Goal: Task Accomplishment & Management: Use online tool/utility

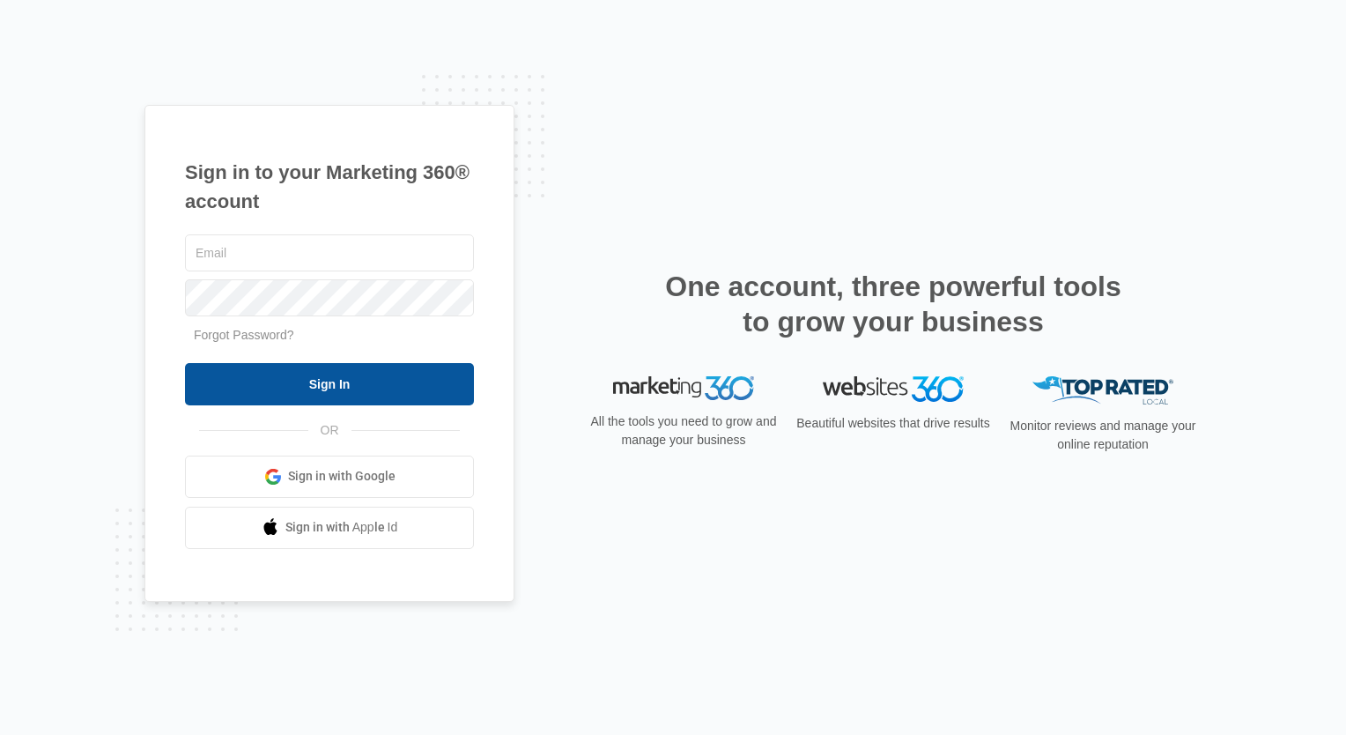
type input "Info@FourBranchesllc.com"
click at [233, 382] on input "Sign In" at bounding box center [329, 384] width 289 height 42
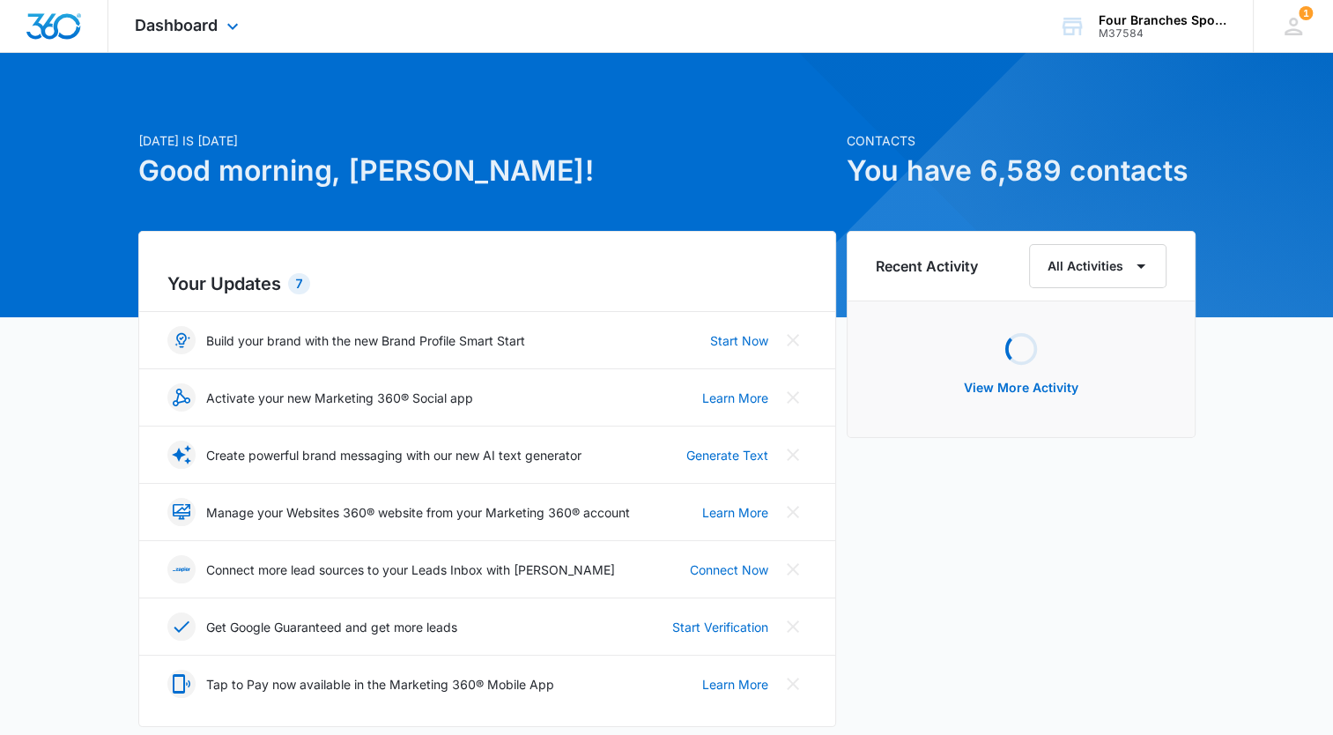
click at [204, 40] on div "Dashboard Apps Reputation Websites Forms CRM Email Social Payments Content Ads …" at bounding box center [188, 26] width 161 height 52
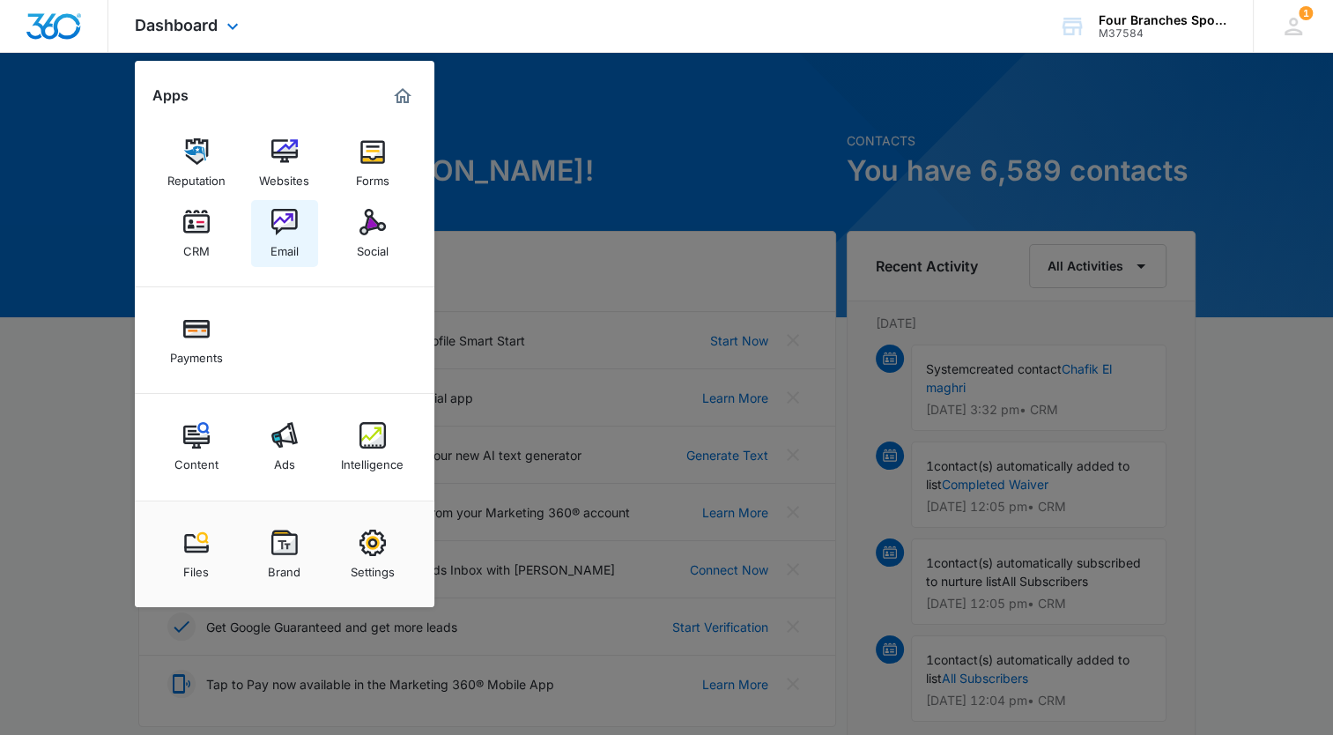
click at [293, 206] on link "Email" at bounding box center [284, 233] width 67 height 67
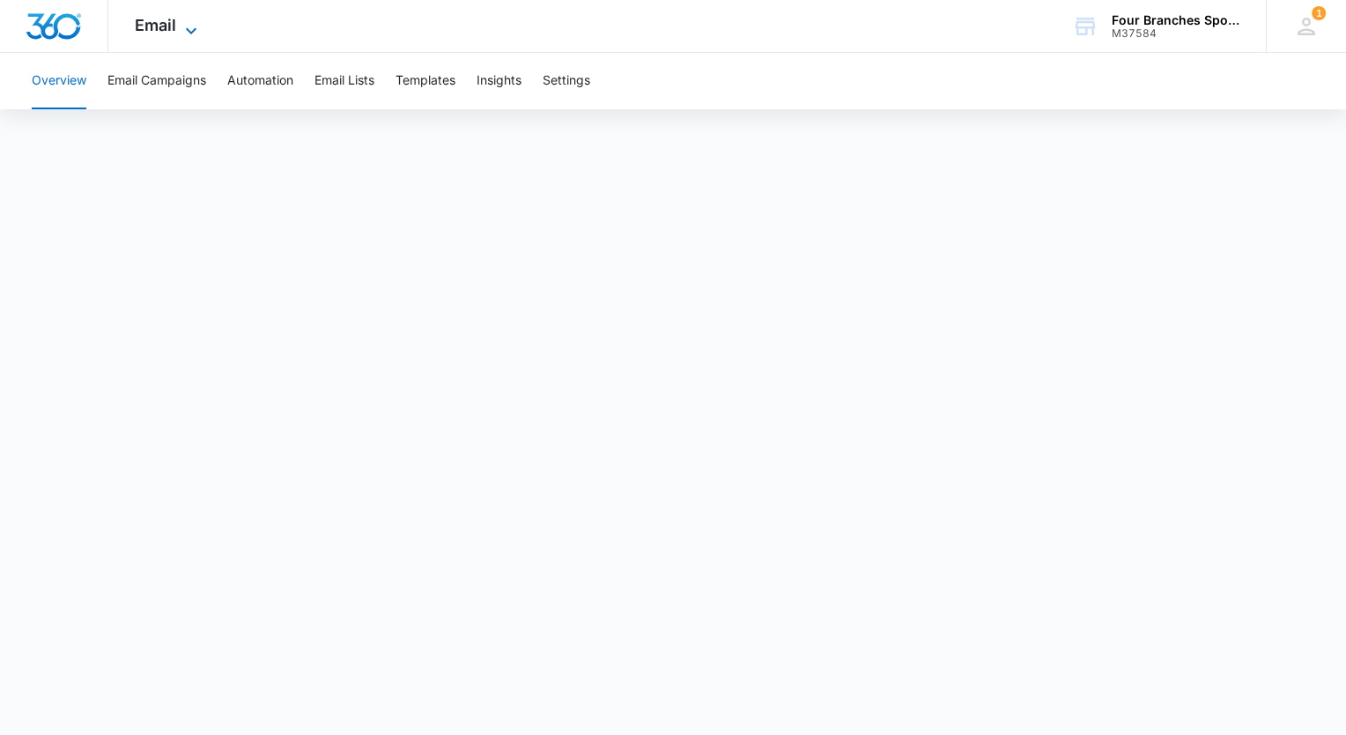
click at [183, 26] on icon at bounding box center [191, 30] width 21 height 21
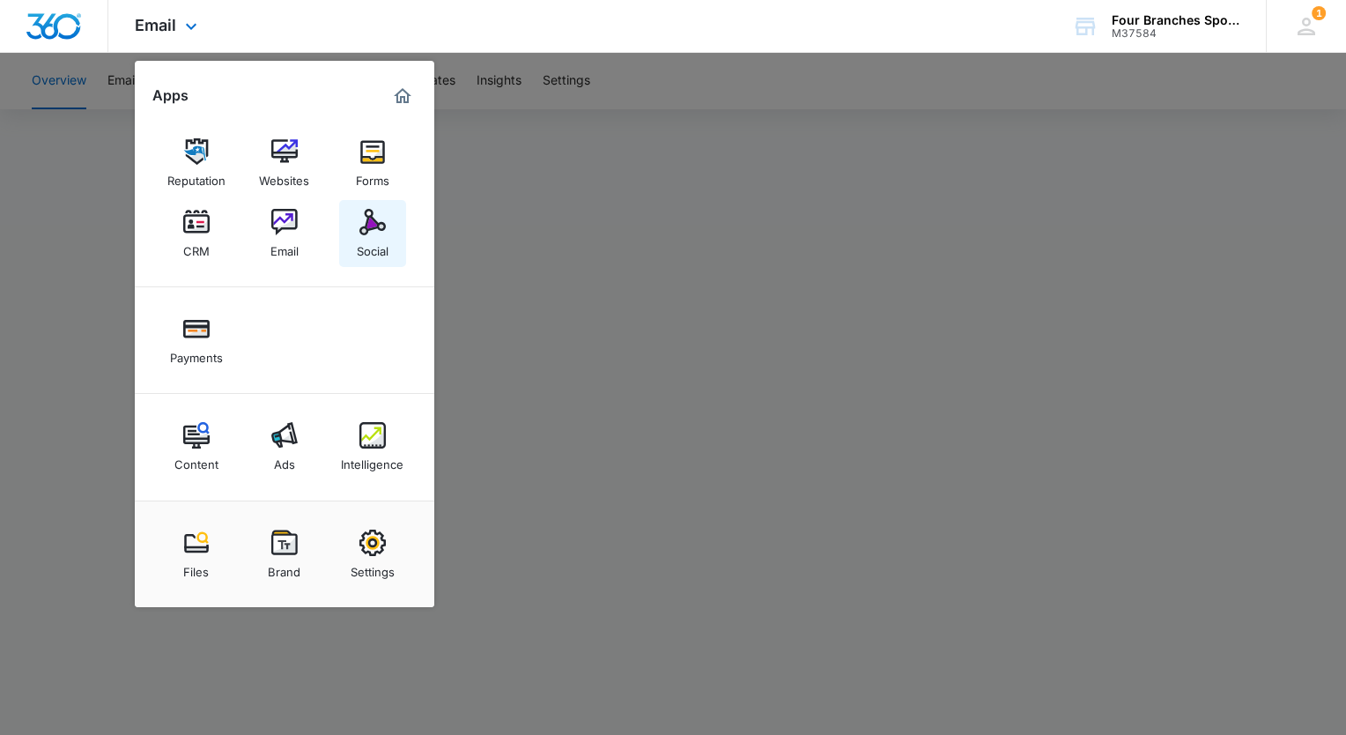
click at [352, 220] on link "Social" at bounding box center [372, 233] width 67 height 67
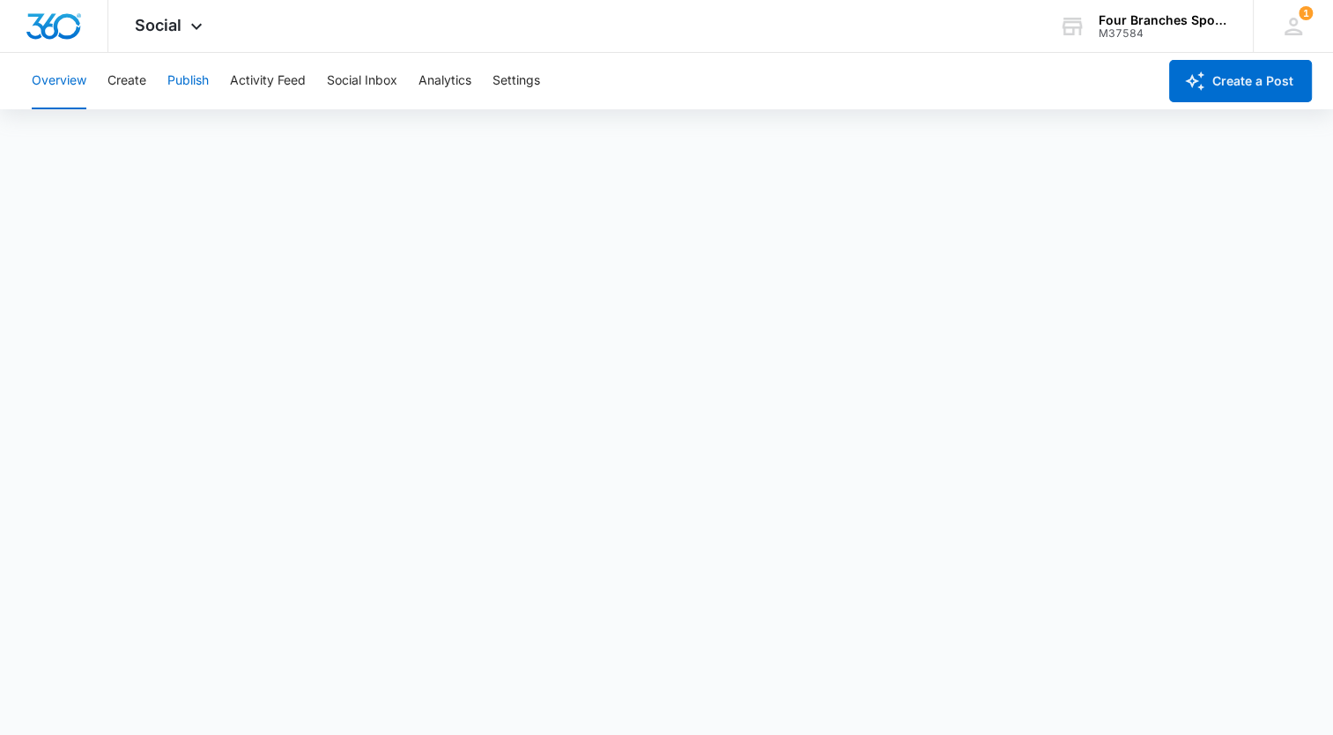
click at [169, 80] on button "Publish" at bounding box center [187, 81] width 41 height 56
click at [125, 85] on button "Create" at bounding box center [126, 81] width 39 height 56
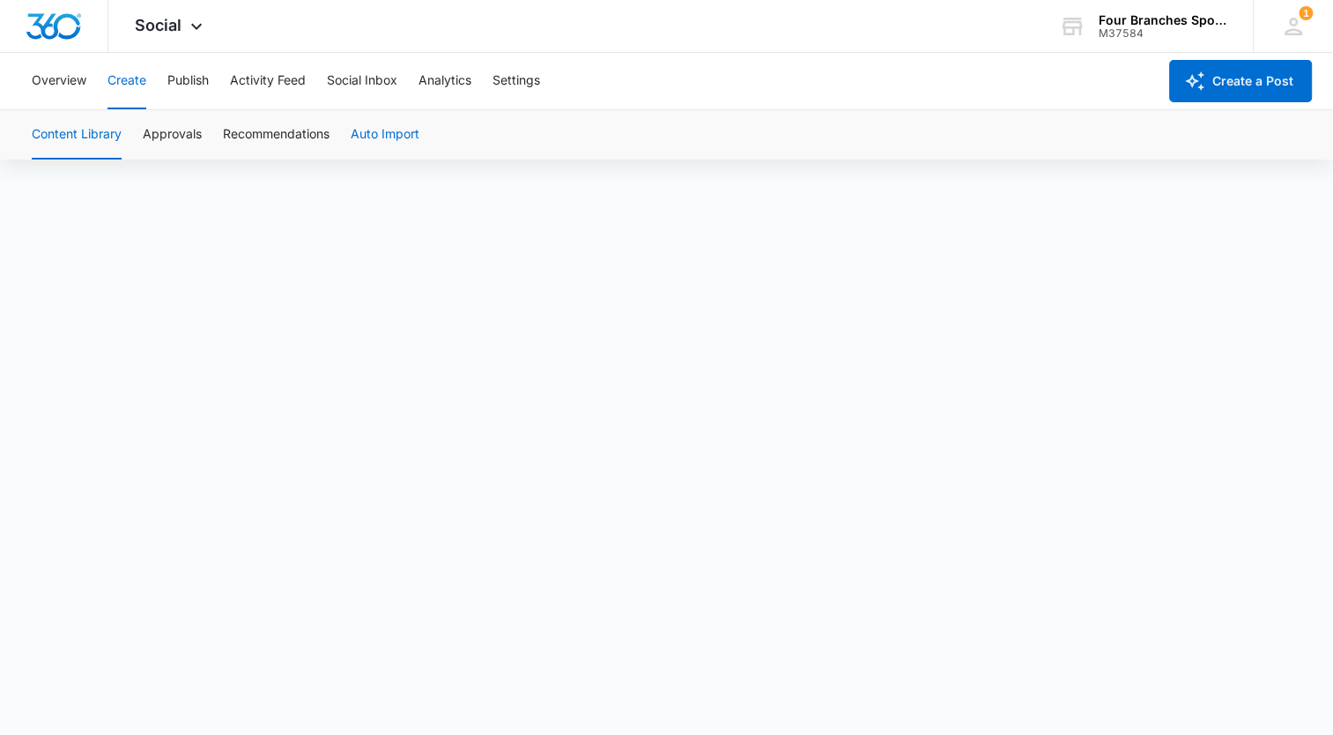
scroll to position [12, 0]
click at [109, 79] on button "Create" at bounding box center [126, 81] width 39 height 56
click at [211, 78] on div "Overview Create Publish Activity Feed Social Inbox Analytics Settings" at bounding box center [589, 81] width 1136 height 56
click at [199, 78] on button "Publish" at bounding box center [187, 81] width 41 height 56
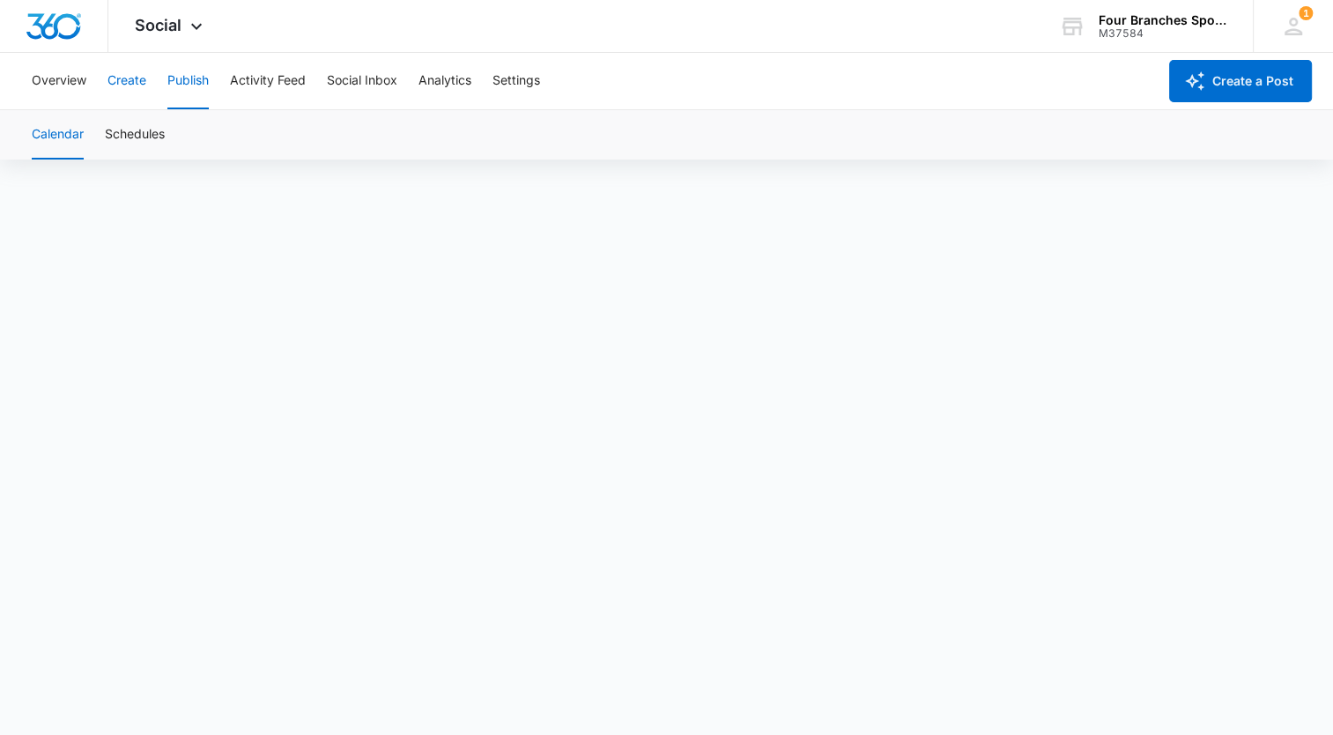
click at [123, 76] on button "Create" at bounding box center [126, 81] width 39 height 56
click at [183, 75] on button "Publish" at bounding box center [187, 81] width 41 height 56
click at [137, 80] on button "Create" at bounding box center [126, 81] width 39 height 56
click at [130, 78] on button "Create" at bounding box center [126, 81] width 39 height 56
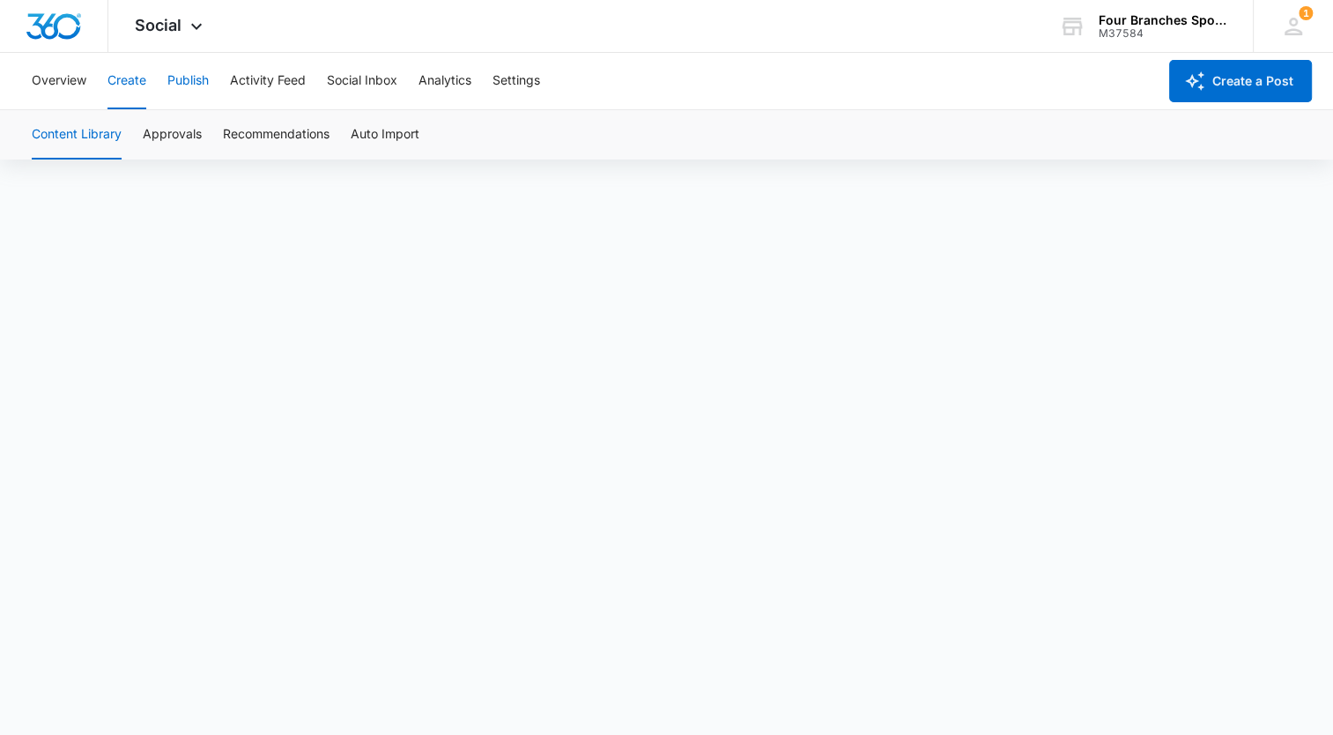
click at [183, 87] on button "Publish" at bounding box center [187, 81] width 41 height 56
click at [118, 73] on button "Create" at bounding box center [126, 81] width 39 height 56
click at [199, 74] on button "Publish" at bounding box center [187, 81] width 41 height 56
click at [144, 86] on button "Create" at bounding box center [126, 81] width 39 height 56
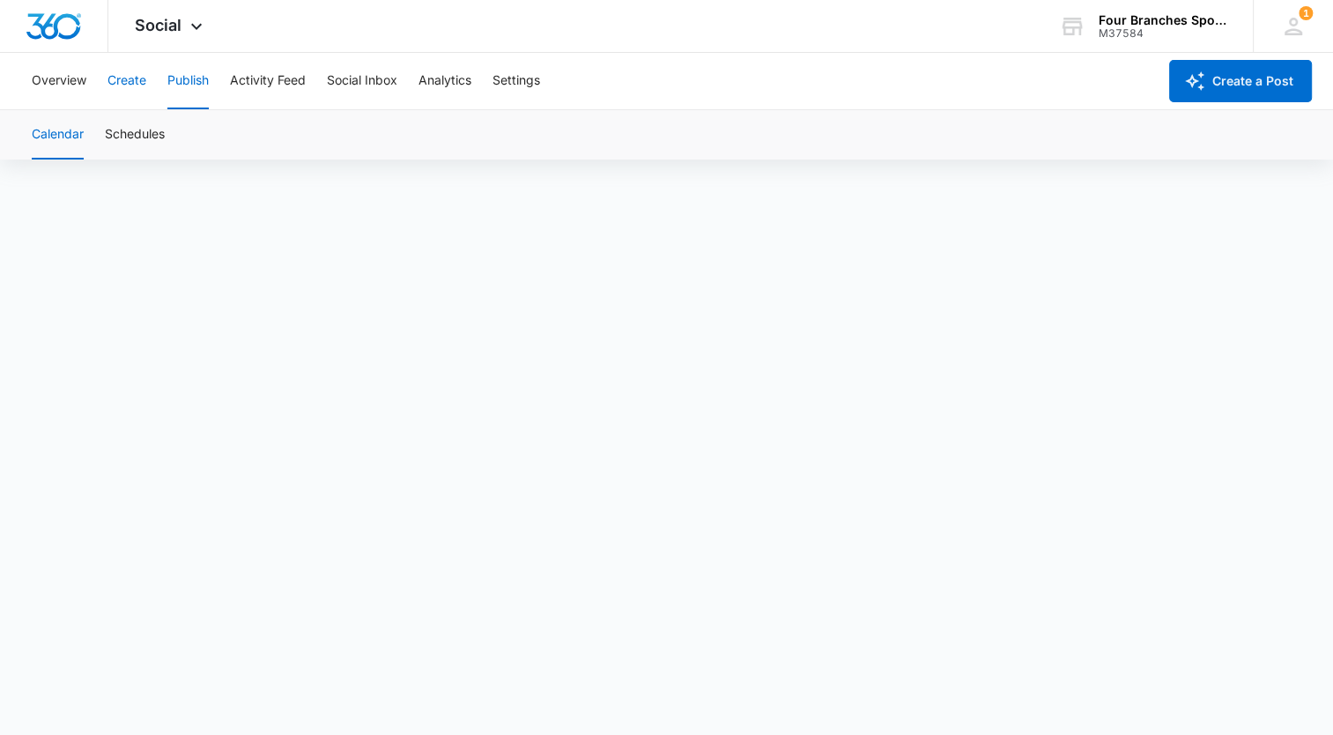
click at [144, 86] on button "Create" at bounding box center [126, 81] width 39 height 56
click at [133, 80] on button "Create" at bounding box center [126, 81] width 39 height 56
click at [178, 80] on button "Publish" at bounding box center [187, 81] width 41 height 56
click at [167, 13] on div "Social Apps Reputation Websites Forms CRM Email Social Payments Content Ads Int…" at bounding box center [170, 26] width 125 height 52
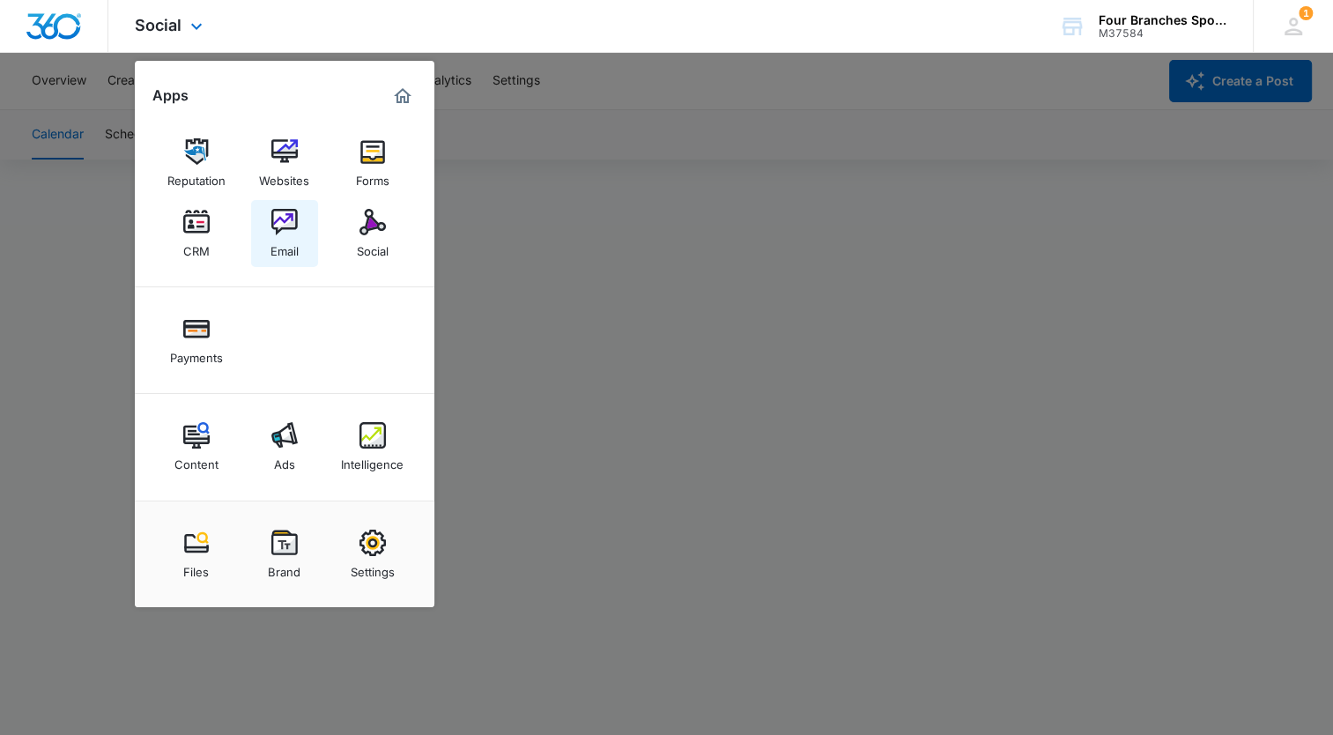
click at [303, 226] on link "Email" at bounding box center [284, 233] width 67 height 67
